Goal: Find specific page/section: Find specific page/section

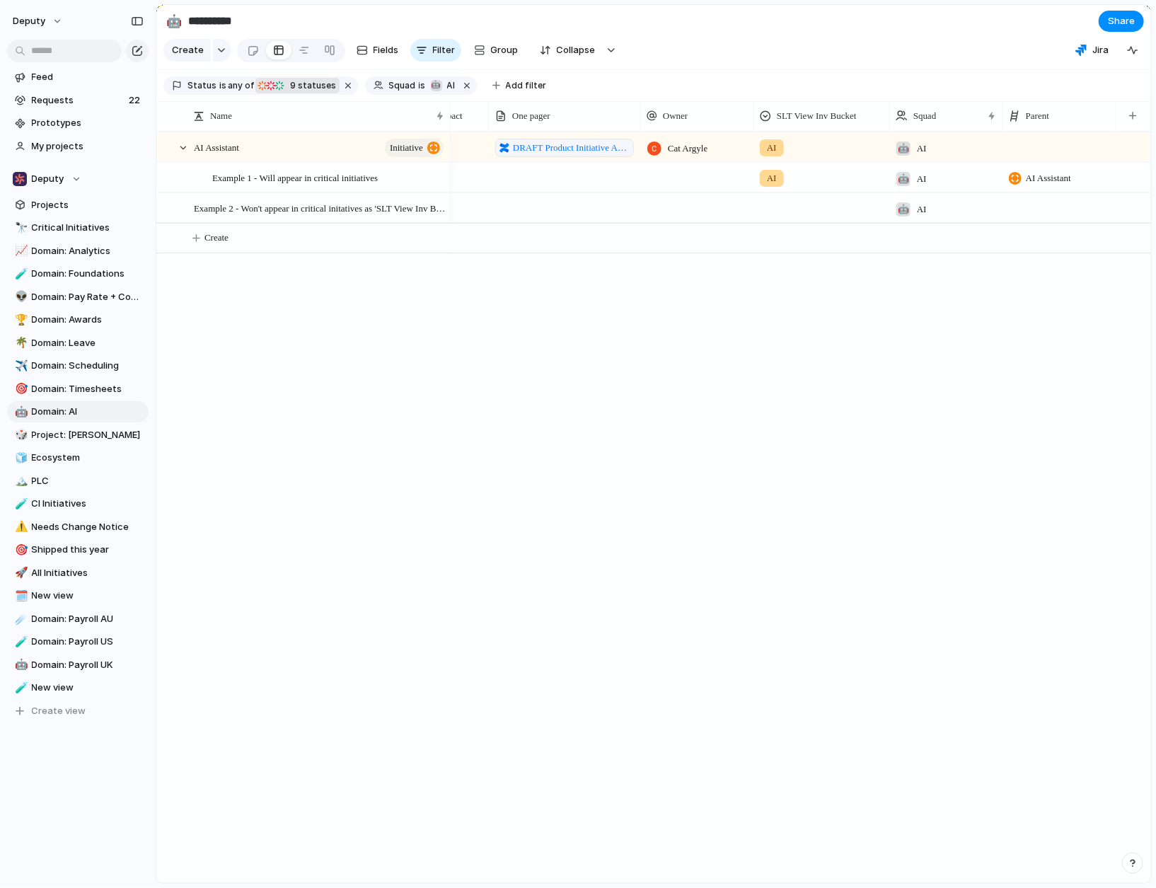
click at [286, 91] on span "9" at bounding box center [292, 85] width 12 height 11
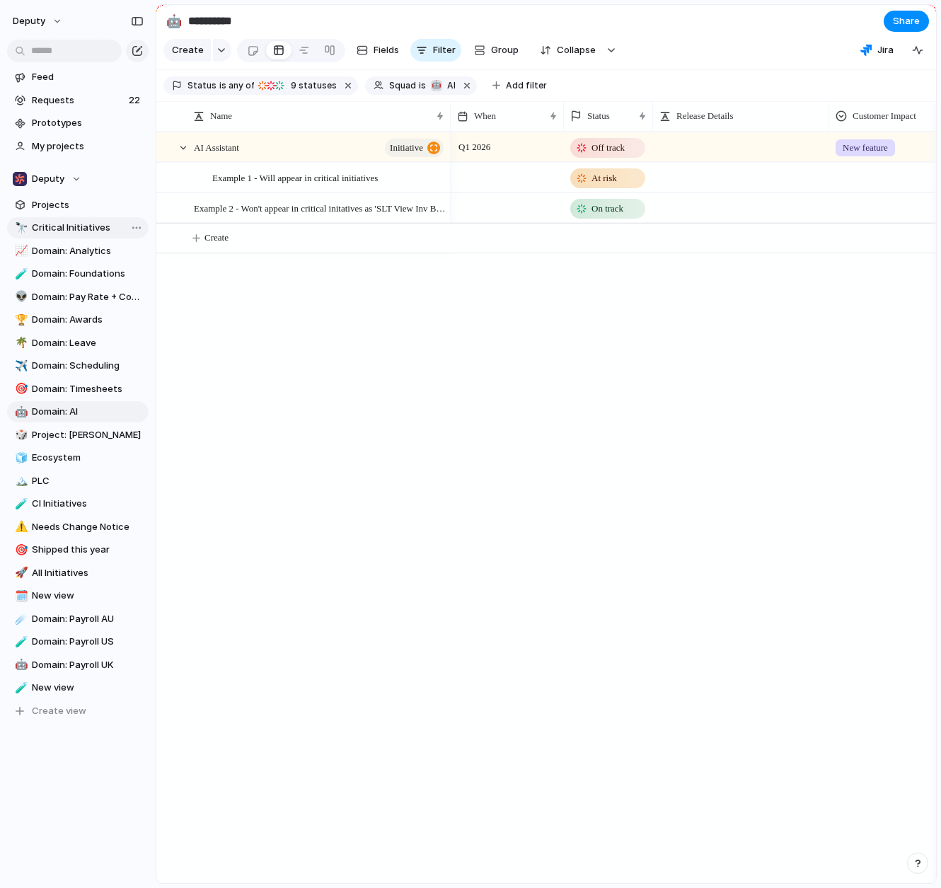
click at [78, 223] on span "Critical Initiatives" at bounding box center [88, 228] width 112 height 14
type input "**********"
